Goal: Check status: Check status

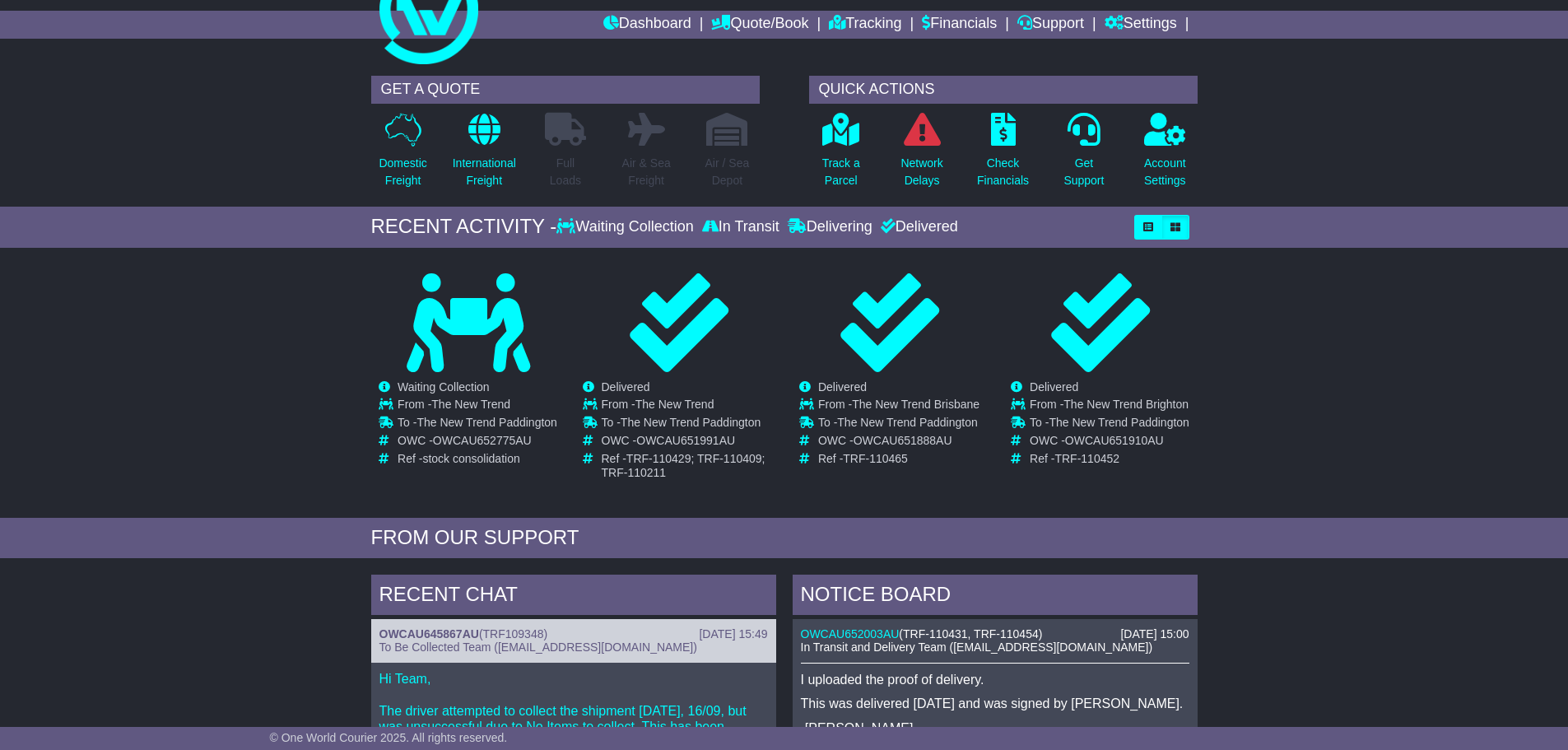
scroll to position [165, 0]
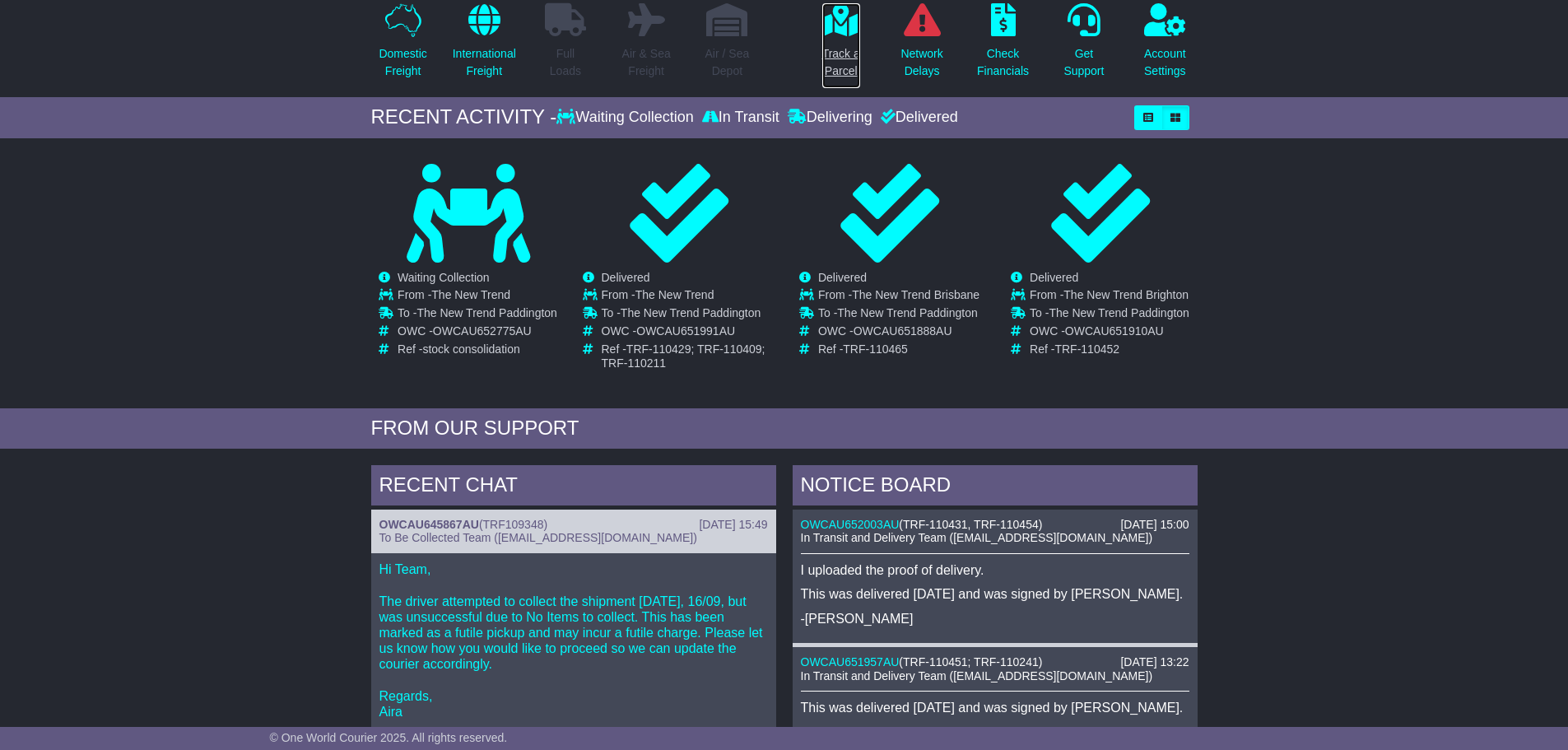
click at [843, 58] on p "Track a Parcel" at bounding box center [841, 62] width 38 height 34
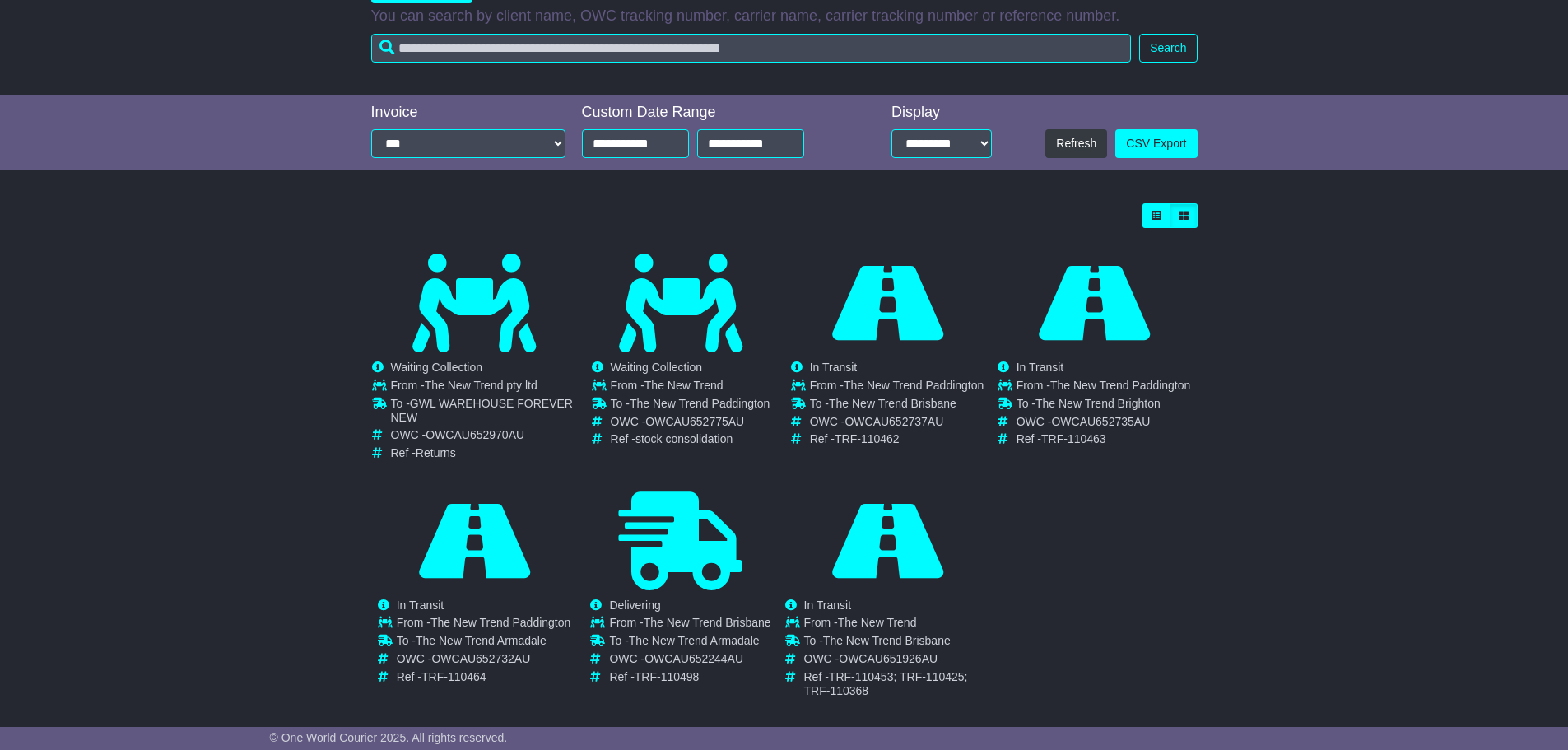
scroll to position [302, 0]
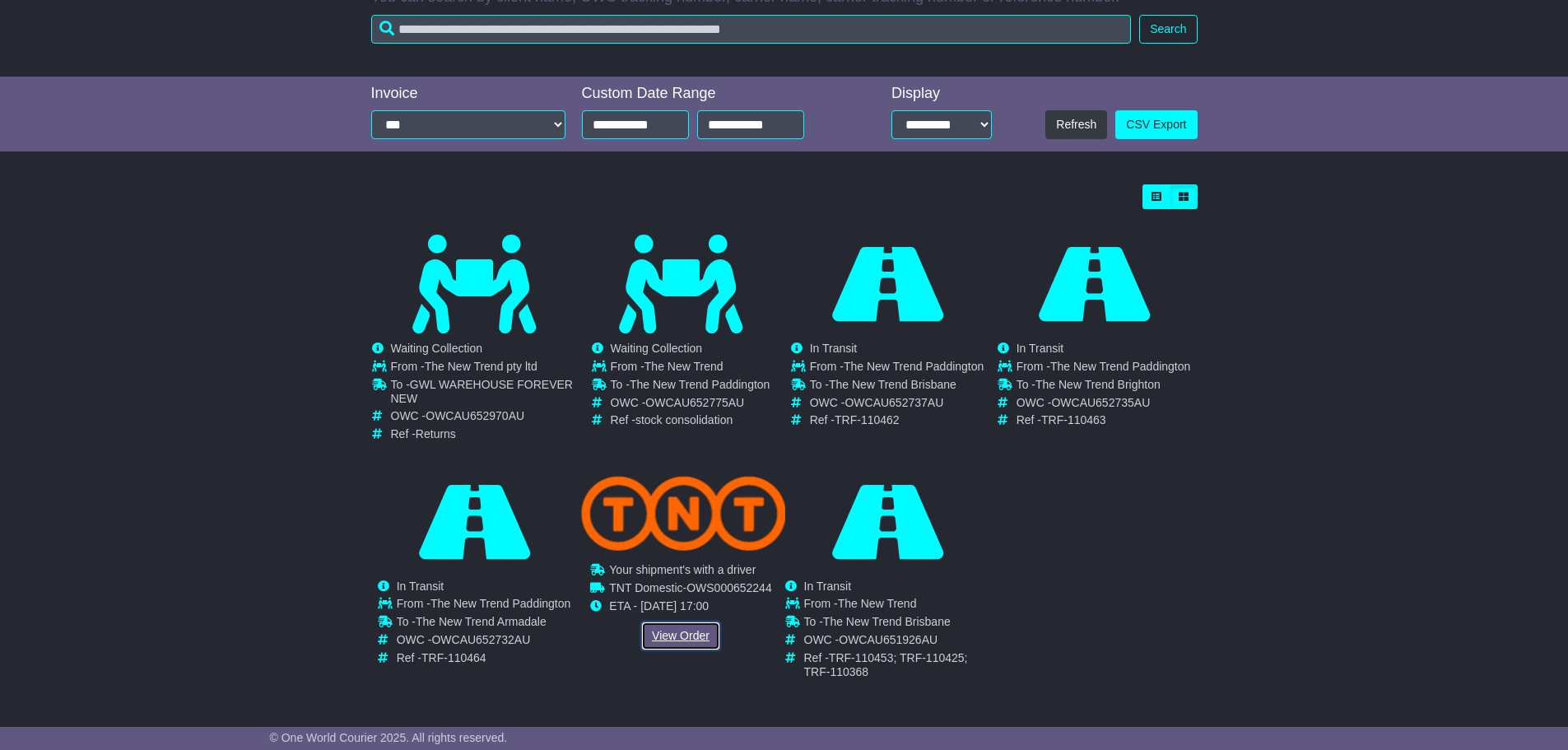
click at [683, 628] on link "View Order" at bounding box center [681, 636] width 79 height 28
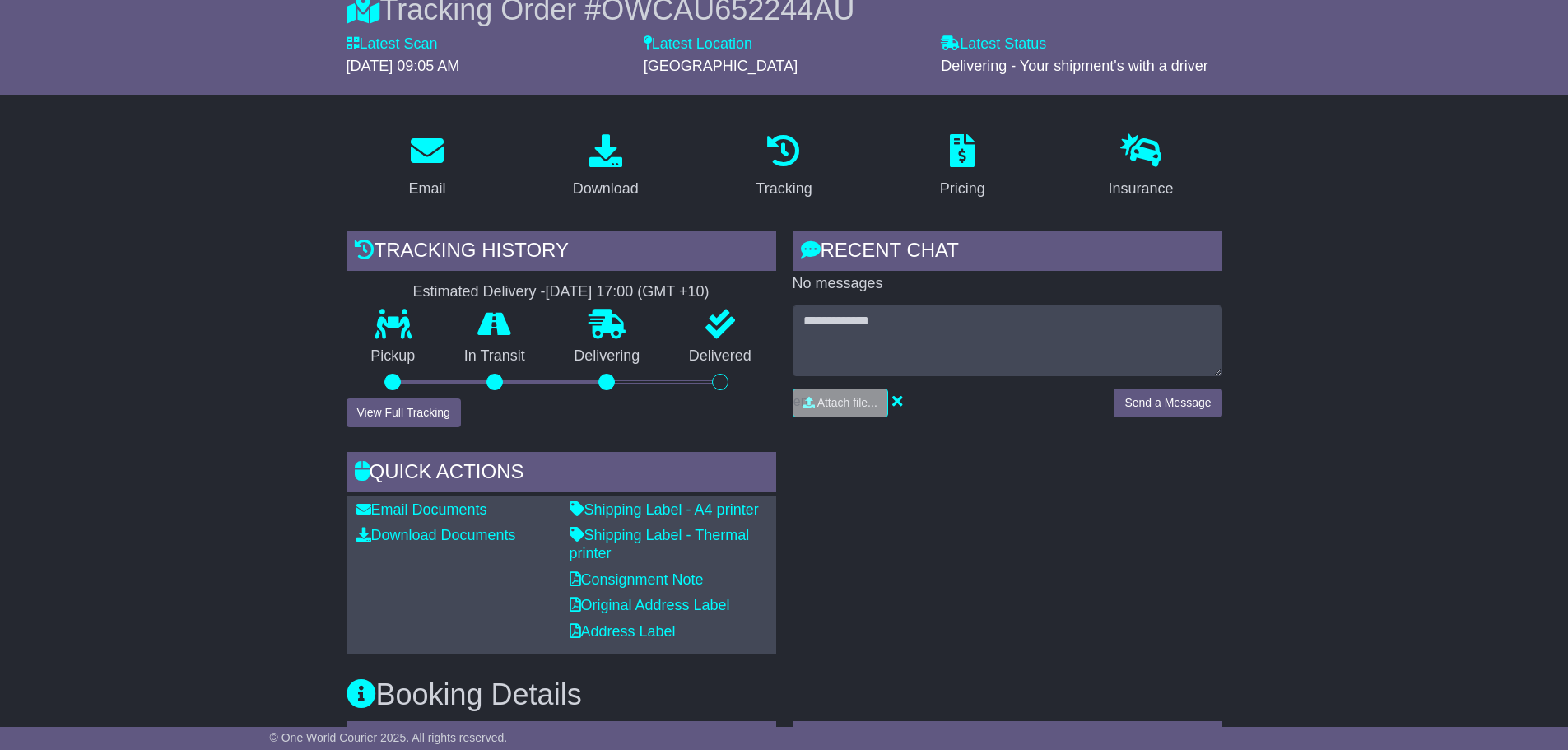
scroll to position [165, 0]
click at [365, 414] on button "View Full Tracking" at bounding box center [403, 412] width 114 height 28
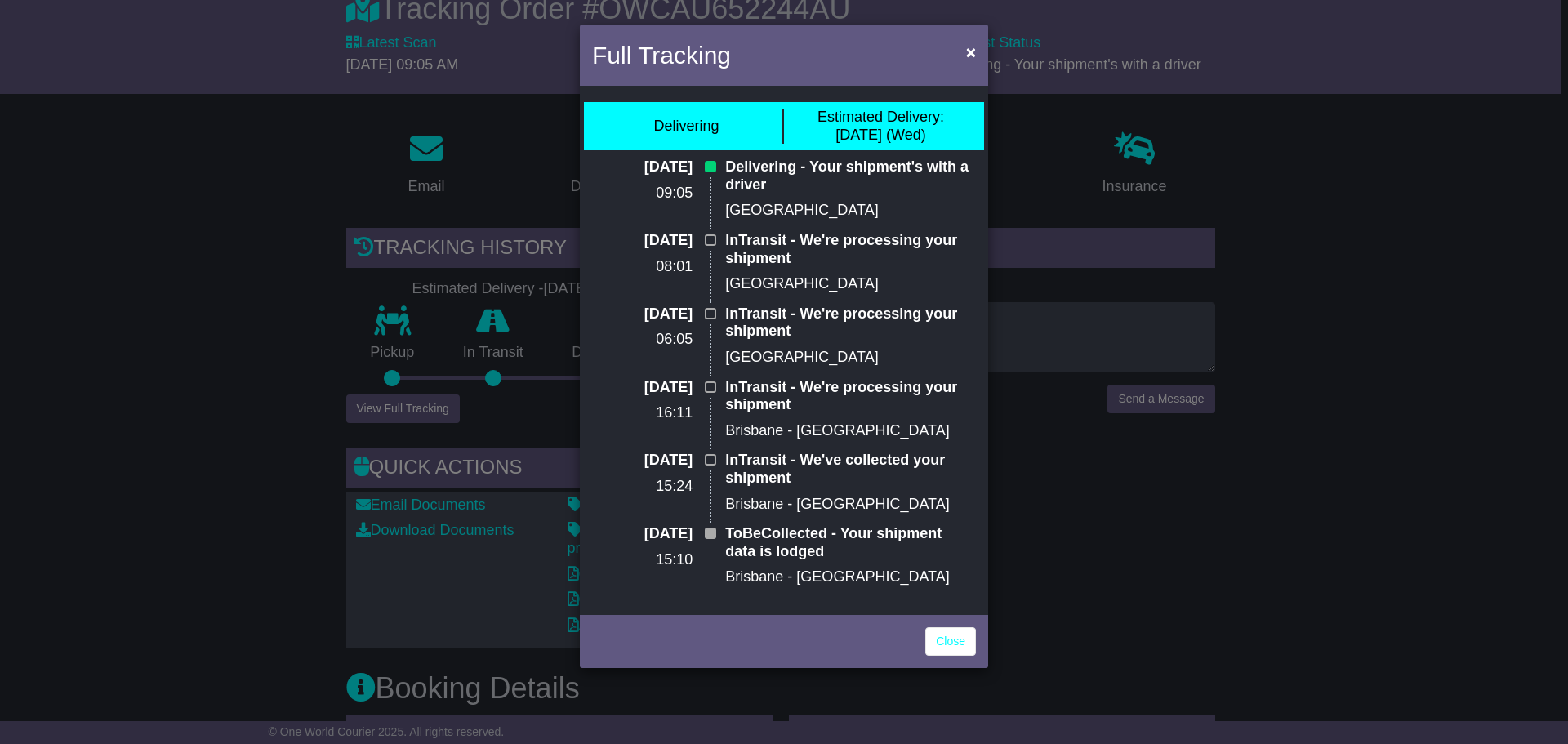
drag, startPoint x: 844, startPoint y: 210, endPoint x: 782, endPoint y: 189, distance: 65.5
click at [782, 189] on div "Delivering - Your shipment's with a driver [GEOGRAPHIC_DATA]" at bounding box center [850, 195] width 267 height 74
click at [1370, 577] on div "Full Tracking × Delivering Estimated Delivery: [DATE] (Wed) [DATE] 09:05 Delive…" at bounding box center [784, 372] width 1568 height 744
